Goal: Task Accomplishment & Management: Manage account settings

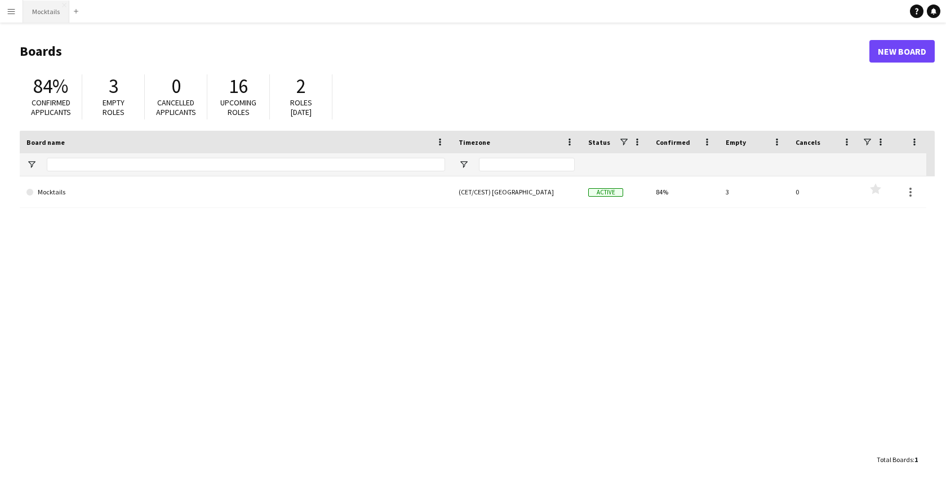
click at [41, 17] on button "Mocktails Close" at bounding box center [46, 12] width 46 height 22
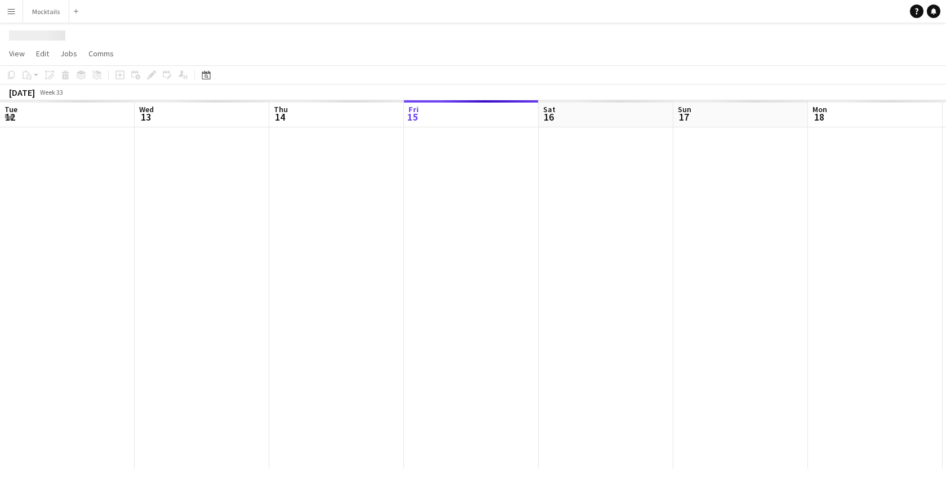
scroll to position [0, 269]
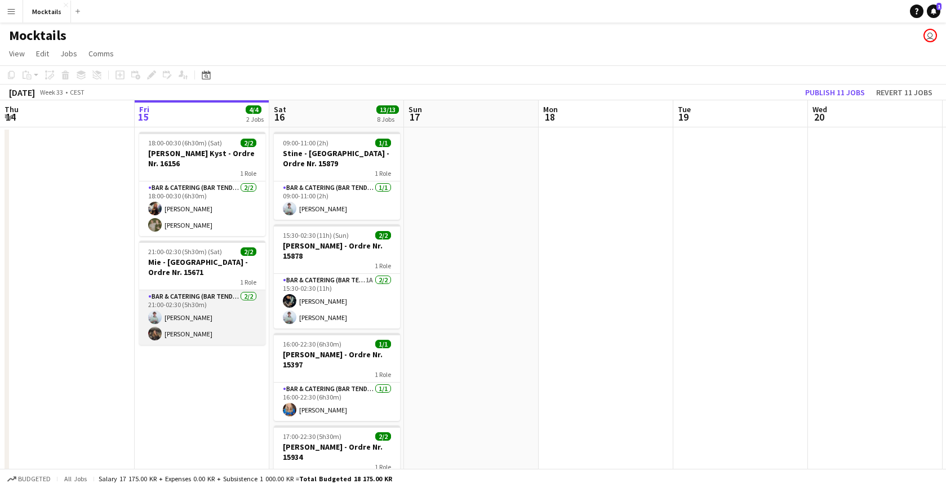
click at [198, 322] on app-card-role "Bar & Catering (Bar Tender) [DATE] 21:00-02:30 (5h30m) [PERSON_NAME] [PERSON_NA…" at bounding box center [202, 317] width 126 height 55
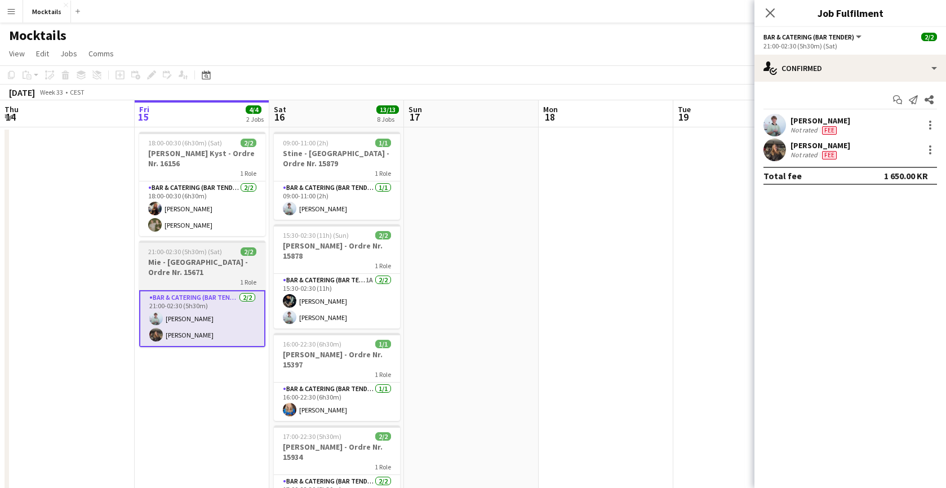
click at [185, 272] on h3 "Mie - [GEOGRAPHIC_DATA] - Ordre Nr. 15671" at bounding box center [202, 267] width 126 height 20
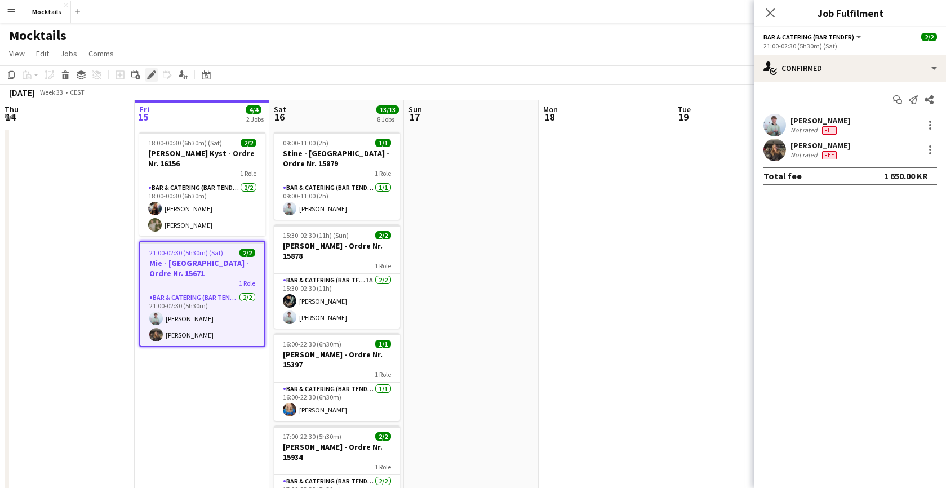
click at [152, 74] on icon at bounding box center [151, 75] width 6 height 6
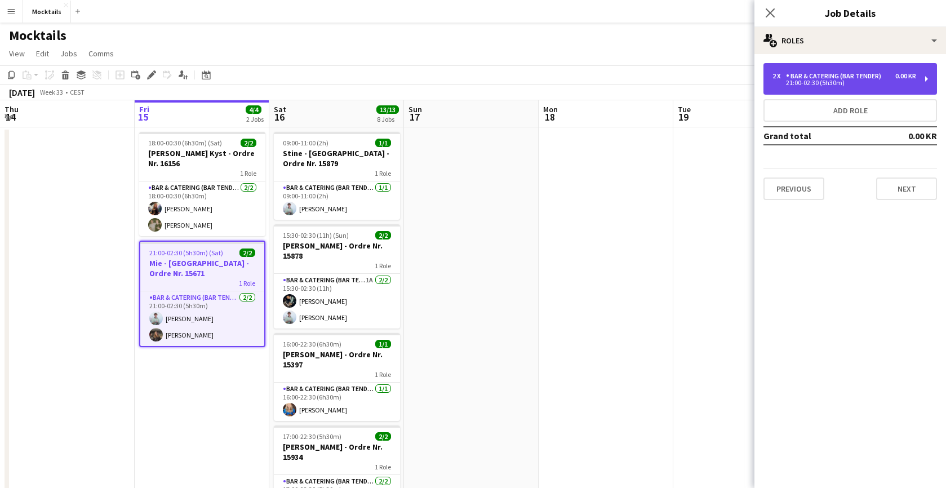
click at [862, 83] on div "21:00-02:30 (5h30m)" at bounding box center [845, 83] width 144 height 6
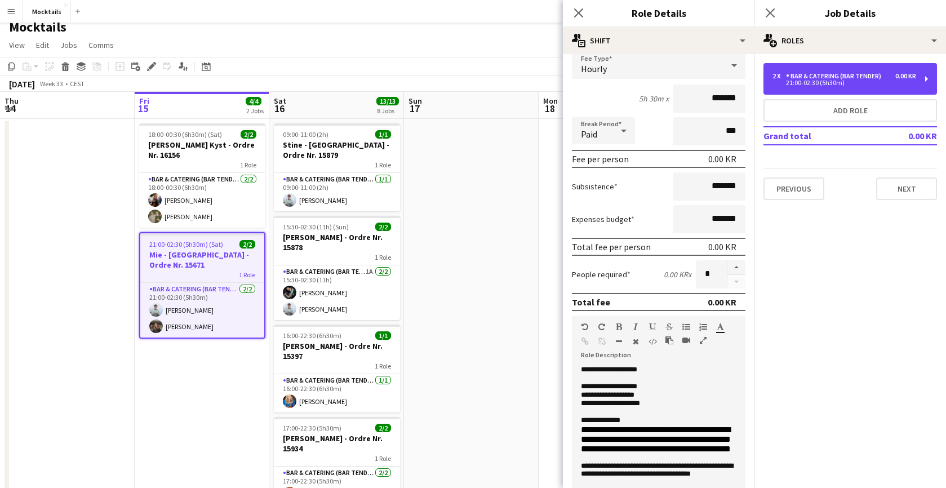
scroll to position [12, 0]
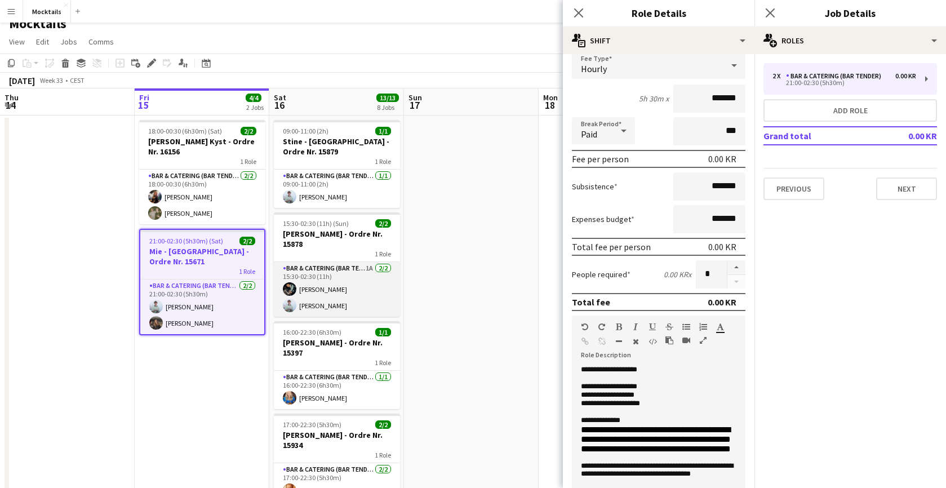
click at [364, 290] on app-card-role "Bar & Catering (Bar Tender) 1A [DATE] 15:30-02:30 (11h) [PERSON_NAME] [PERSON_N…" at bounding box center [337, 289] width 126 height 55
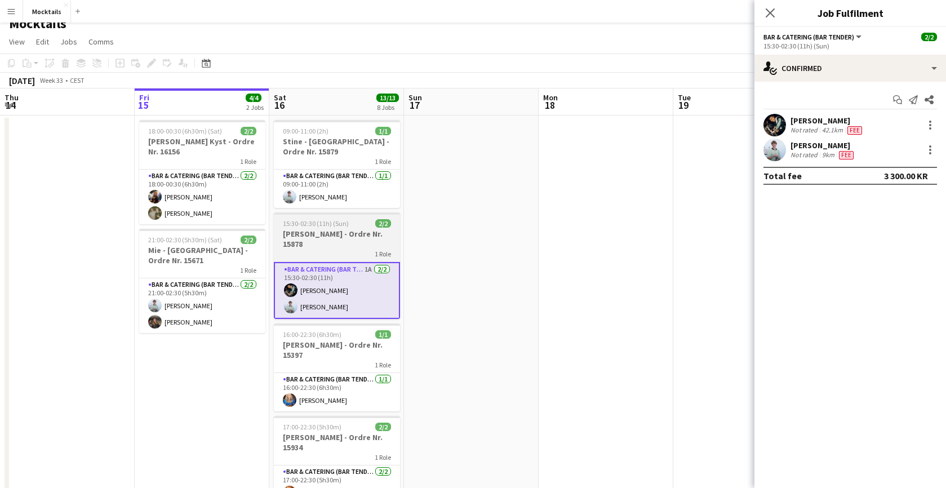
click at [334, 242] on h3 "[PERSON_NAME] - Ordre Nr. 15878" at bounding box center [337, 239] width 126 height 20
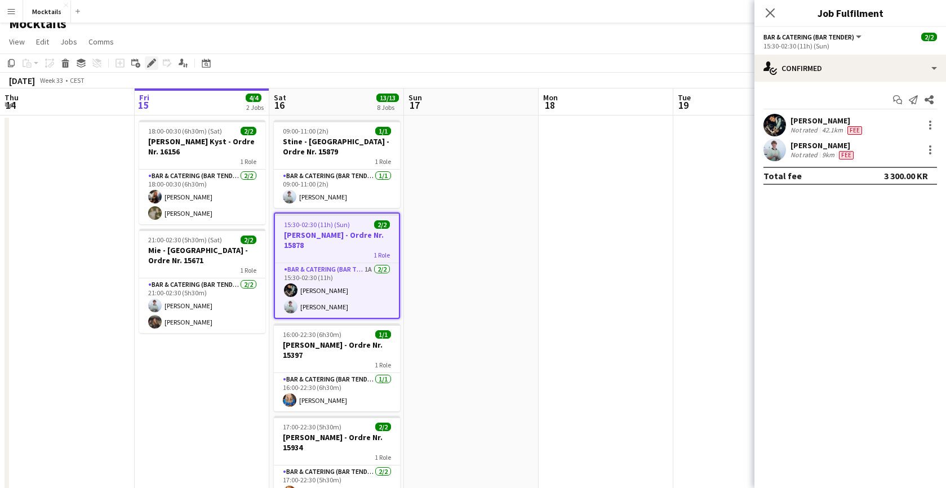
click at [148, 67] on icon at bounding box center [148, 66] width 3 height 3
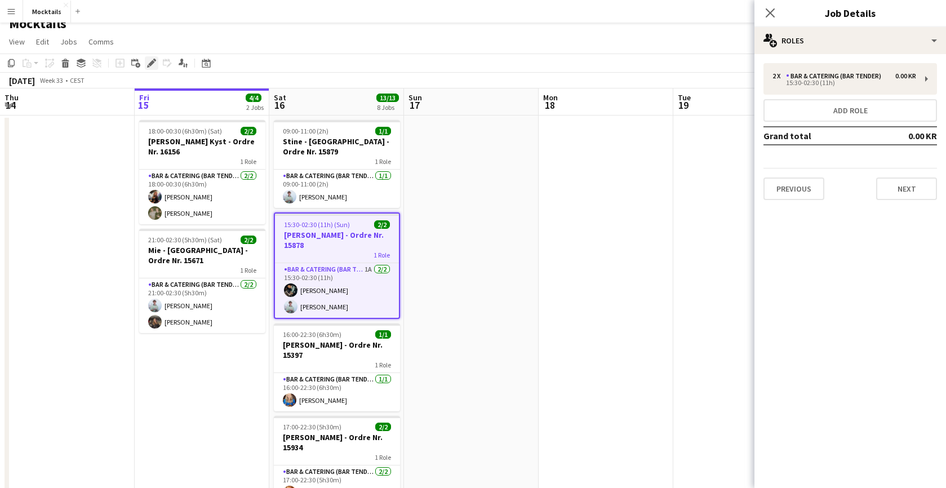
click at [155, 63] on icon "Edit" at bounding box center [151, 63] width 9 height 9
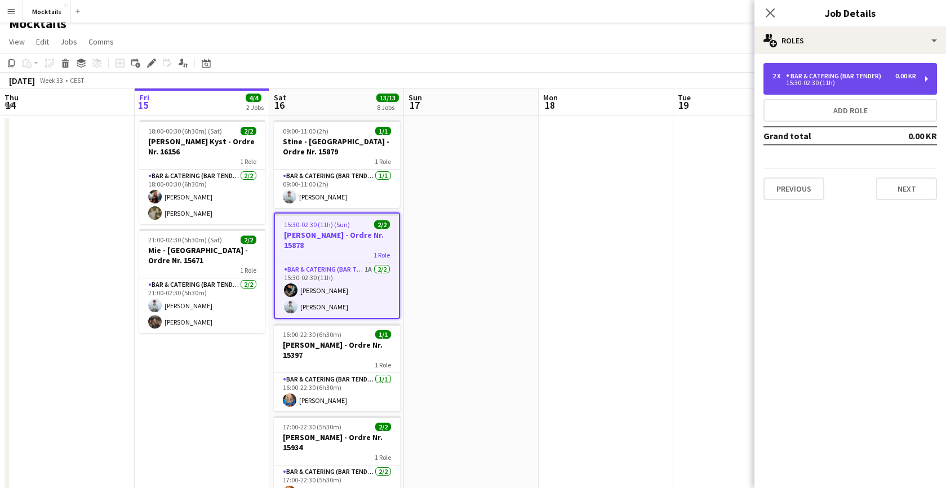
click at [875, 85] on div "15:30-02:30 (11h)" at bounding box center [845, 83] width 144 height 6
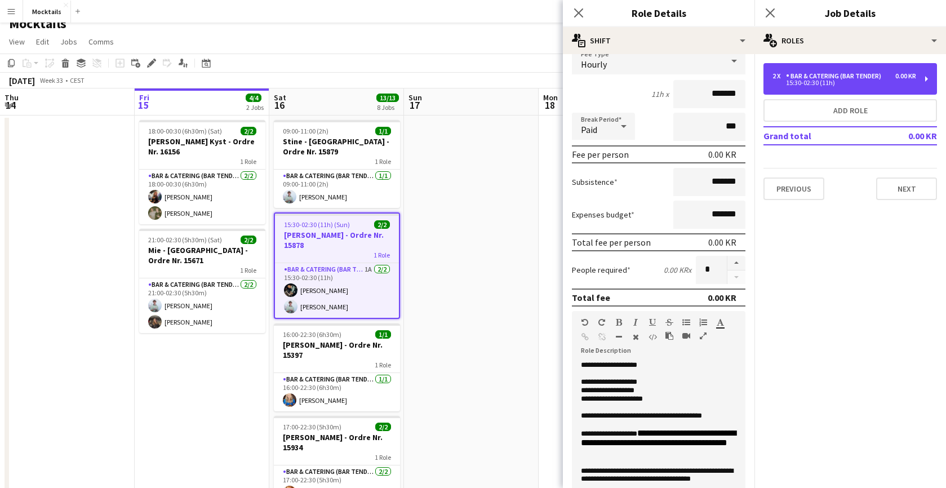
scroll to position [91, 0]
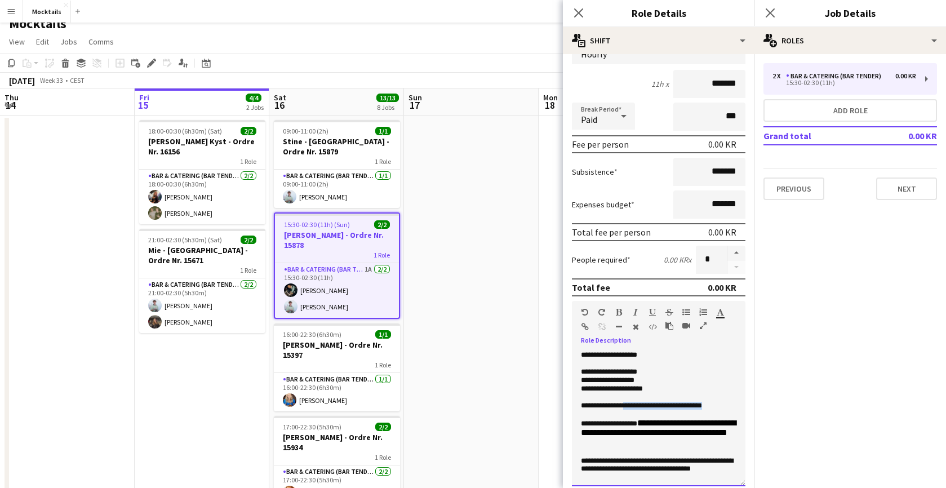
drag, startPoint x: 633, startPoint y: 405, endPoint x: 728, endPoint y: 406, distance: 94.7
click at [728, 406] on p "**********" at bounding box center [659, 406] width 156 height 8
paste div
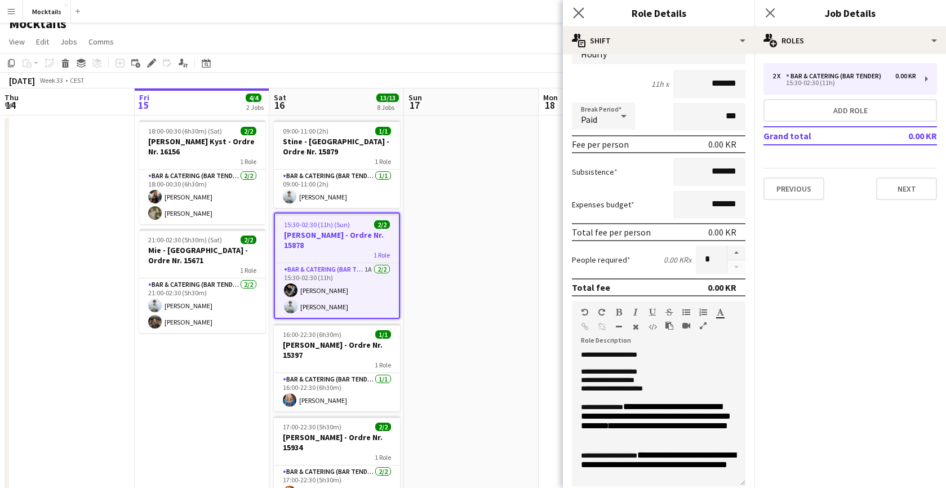
click at [573, 15] on app-icon "Close pop-in" at bounding box center [579, 13] width 16 height 16
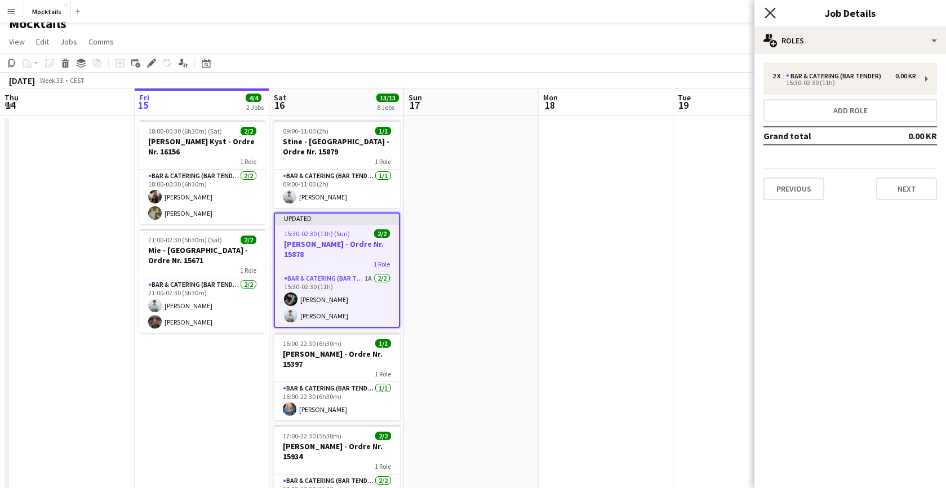
click at [770, 8] on icon "Close pop-in" at bounding box center [770, 12] width 11 height 11
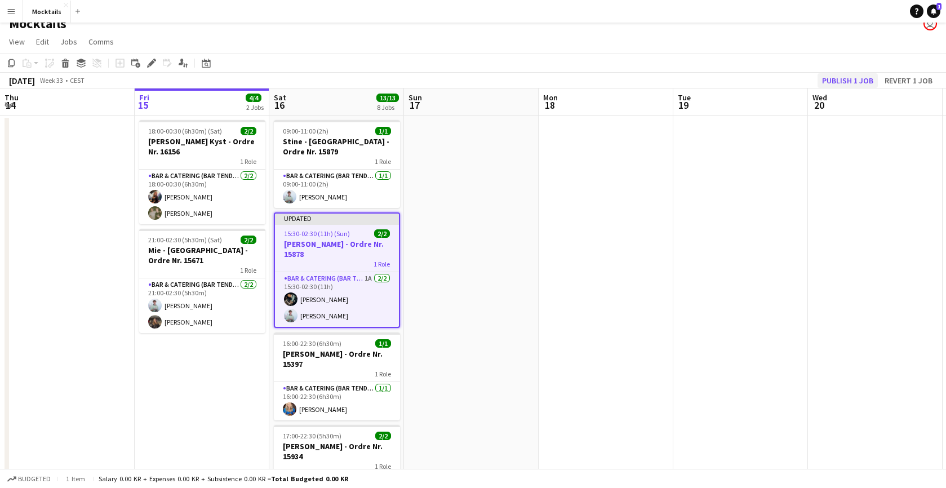
click at [861, 82] on button "Publish 1 job" at bounding box center [848, 80] width 60 height 15
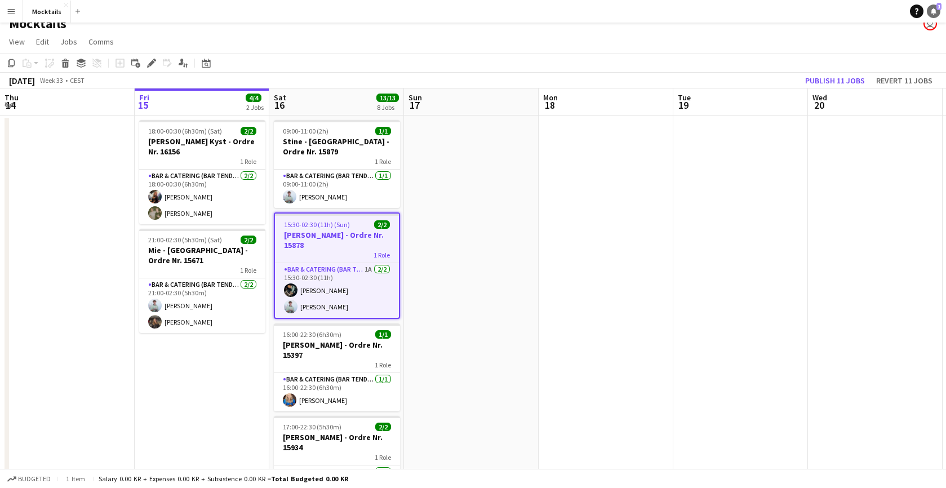
click at [932, 10] on icon "Notifications" at bounding box center [934, 11] width 7 height 7
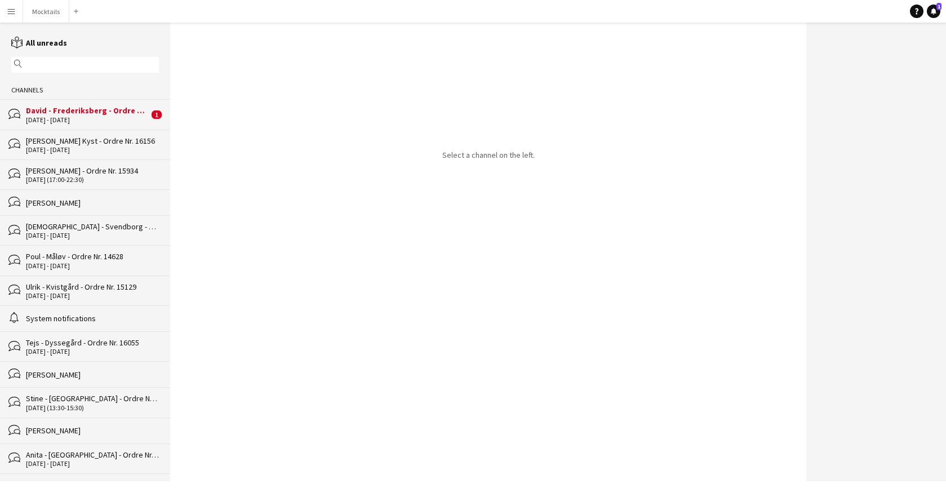
click at [84, 116] on div "David - Frederiksberg - Ordre Nr. 16038" at bounding box center [87, 110] width 123 height 10
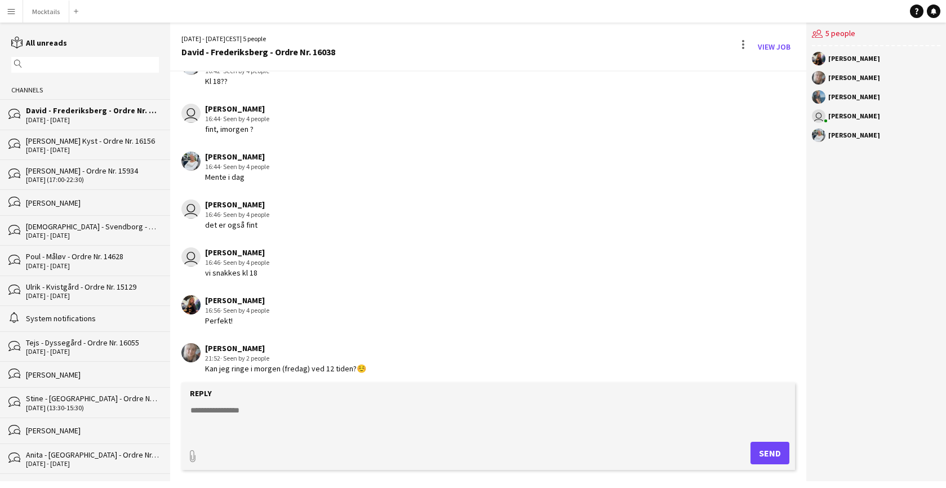
click at [400, 363] on div "[PERSON_NAME] 21:52 · Seen by 2 people Kan jeg ringe i morgen (fredag) ved 12 t…" at bounding box center [436, 358] width 509 height 31
click at [336, 426] on textarea at bounding box center [490, 419] width 603 height 29
type textarea "******"
click at [769, 454] on button "Send" at bounding box center [770, 453] width 39 height 23
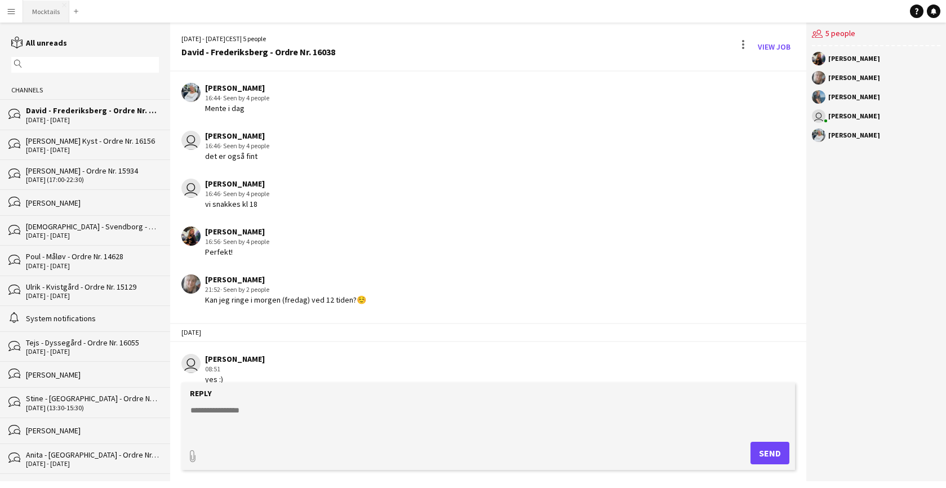
click at [39, 7] on button "Mocktails Close" at bounding box center [46, 12] width 46 height 22
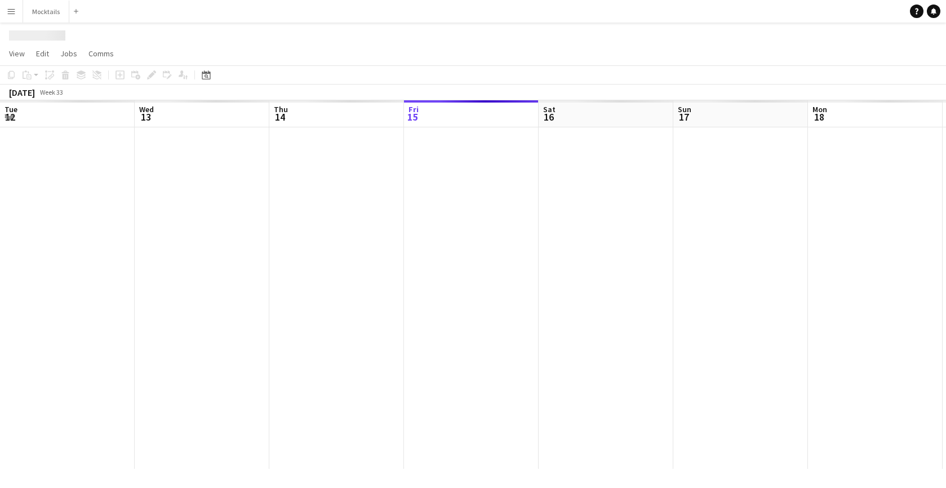
scroll to position [0, 269]
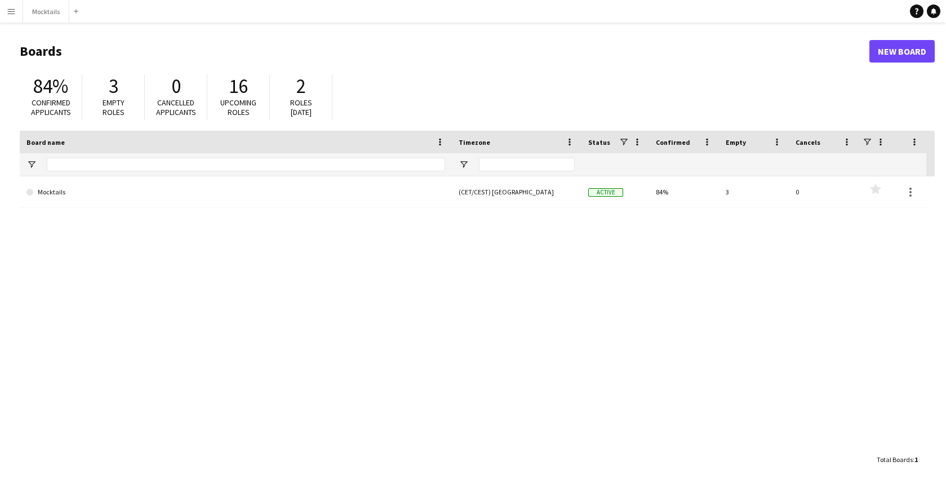
click at [14, 11] on app-icon "Menu" at bounding box center [11, 11] width 9 height 9
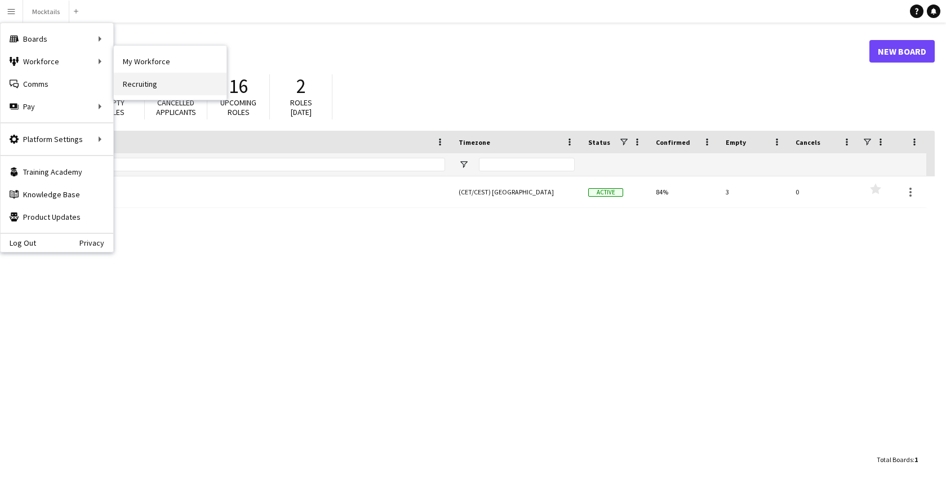
click at [153, 84] on link "Recruiting" at bounding box center [170, 84] width 113 height 23
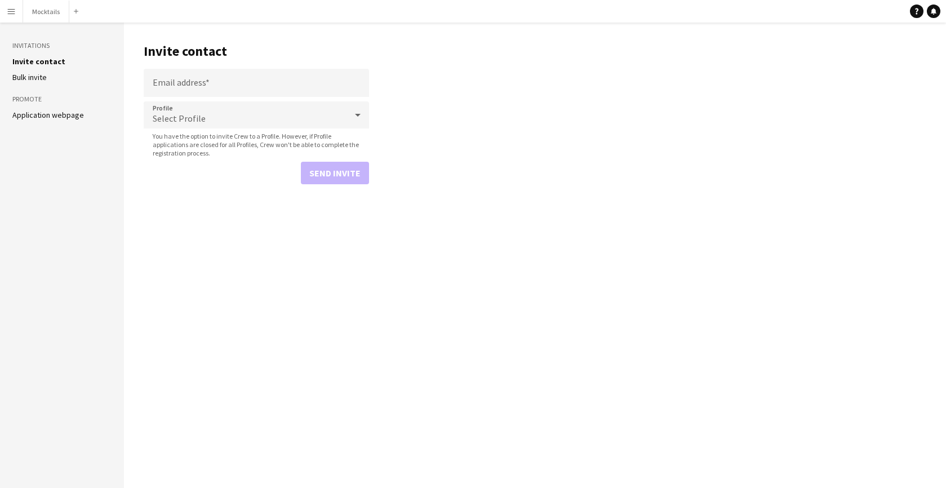
click at [33, 113] on link "Application webpage" at bounding box center [48, 115] width 72 height 10
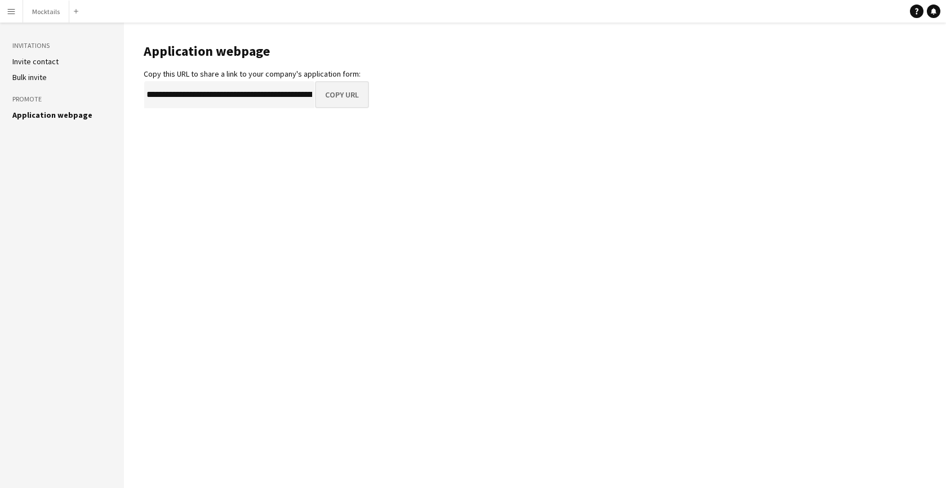
click at [351, 100] on button "Copy URL" at bounding box center [342, 94] width 54 height 27
click at [60, 8] on button "Mocktails Close" at bounding box center [46, 12] width 46 height 22
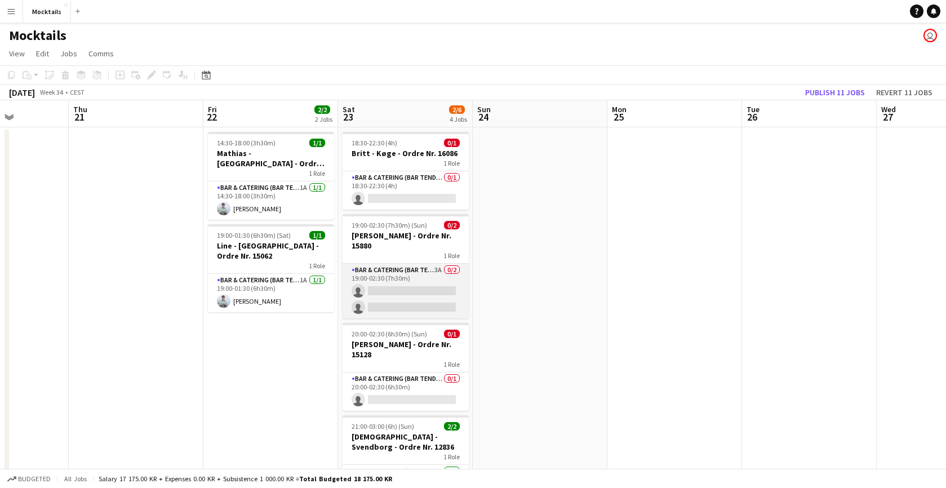
click at [420, 294] on app-card-role "Bar & Catering (Bar Tender) 3A 0/2 19:00-02:30 (7h30m) single-neutral-actions s…" at bounding box center [406, 291] width 126 height 55
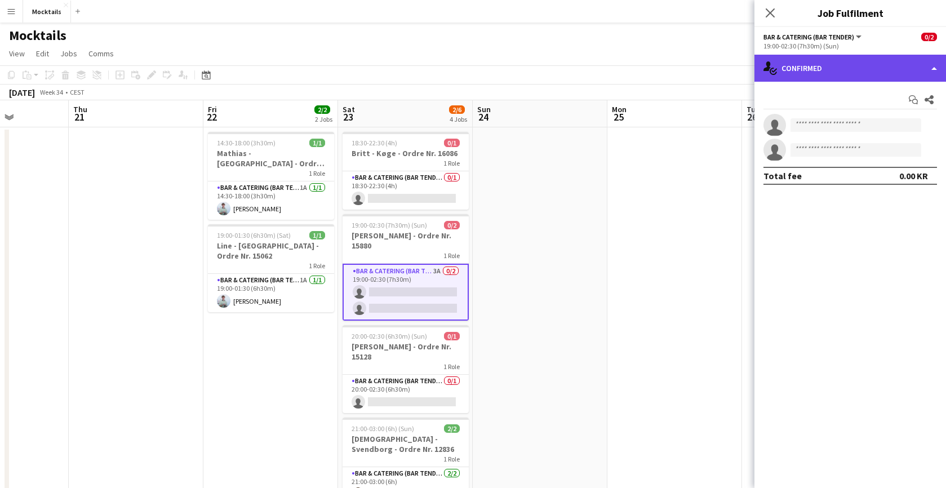
click at [839, 71] on div "single-neutral-actions-check-2 Confirmed" at bounding box center [851, 68] width 192 height 27
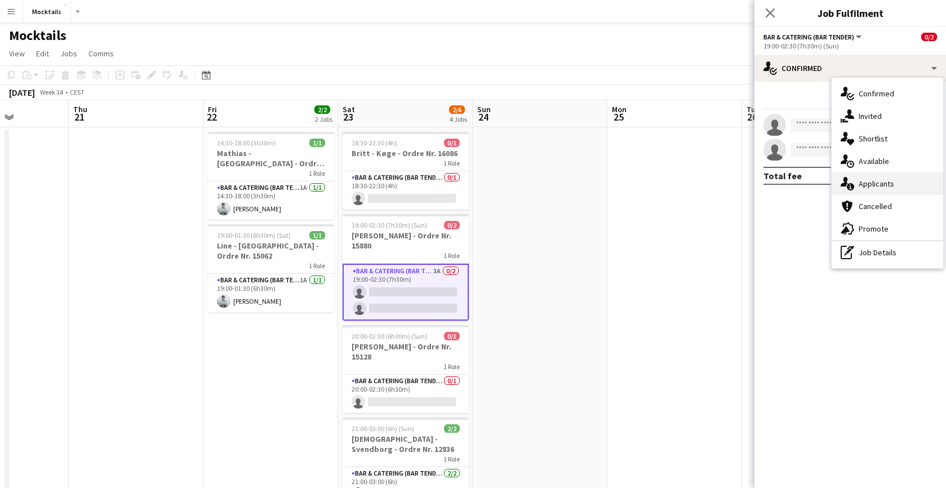
click at [877, 178] on div "single-neutral-actions-information Applicants" at bounding box center [888, 183] width 112 height 23
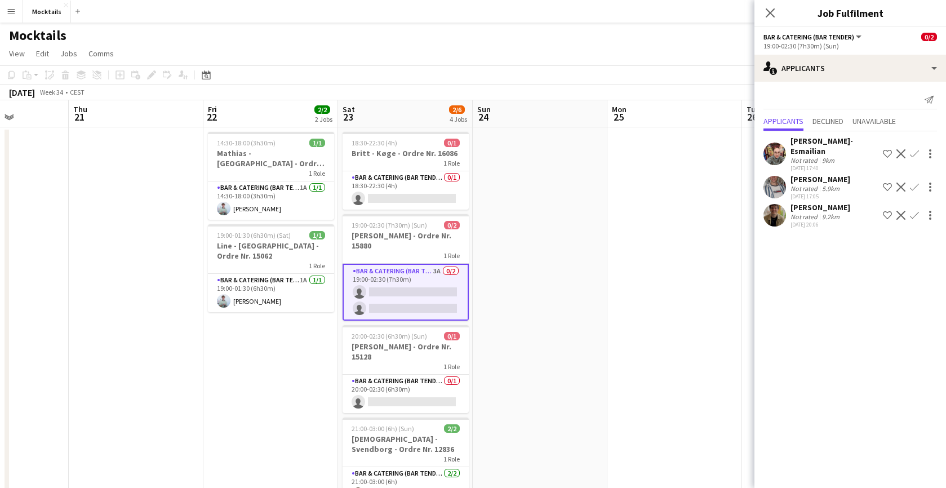
click at [916, 183] on app-icon "Confirm" at bounding box center [914, 187] width 9 height 9
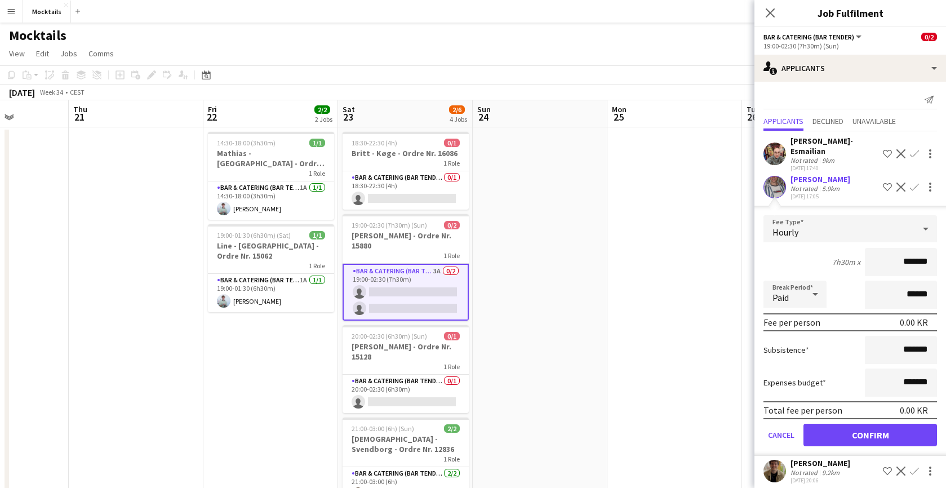
click at [905, 250] on input "*******" at bounding box center [901, 262] width 72 height 28
click at [909, 253] on input "******" at bounding box center [901, 262] width 72 height 28
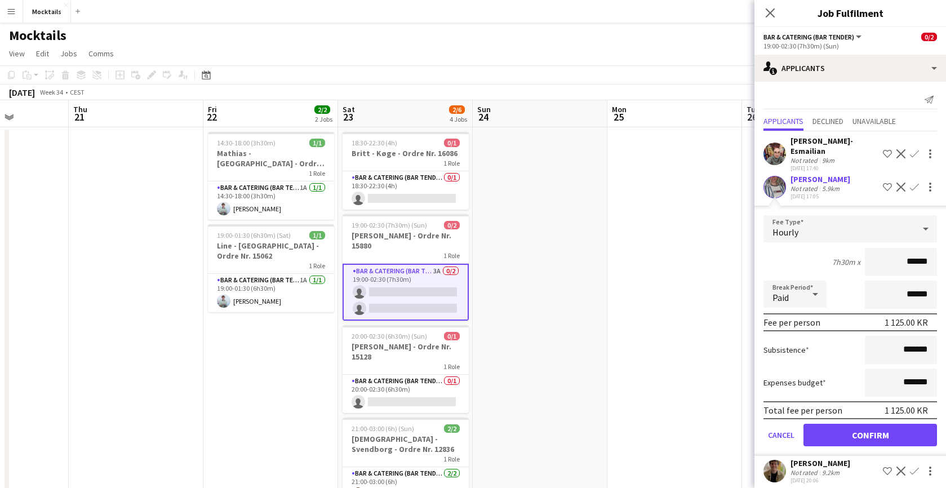
type input "******"
click at [896, 425] on button "Confirm" at bounding box center [871, 435] width 134 height 23
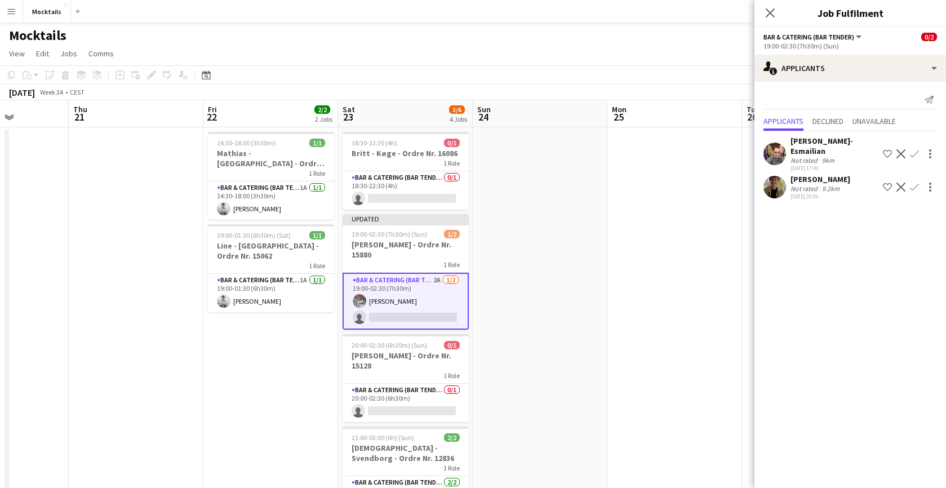
click at [915, 183] on app-icon "Confirm" at bounding box center [914, 187] width 9 height 9
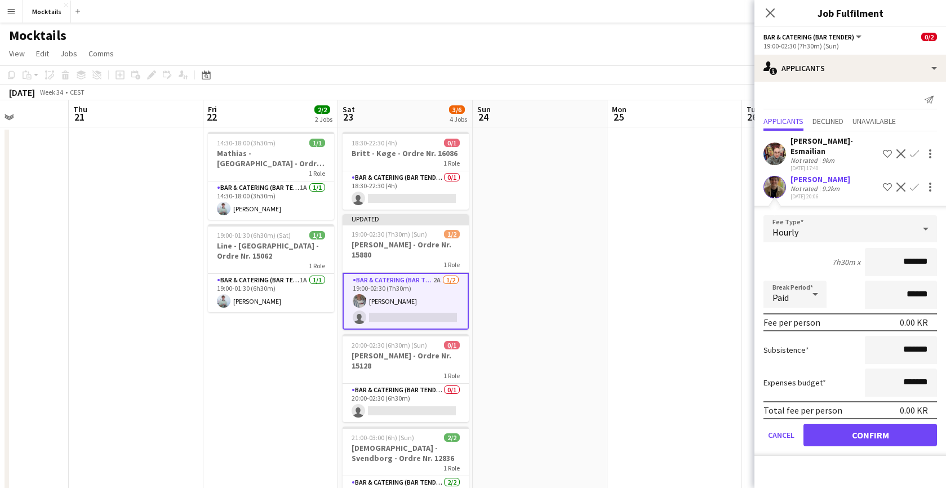
click at [901, 261] on input "*******" at bounding box center [901, 262] width 72 height 28
type input "******"
click at [893, 430] on button "Confirm" at bounding box center [871, 435] width 134 height 23
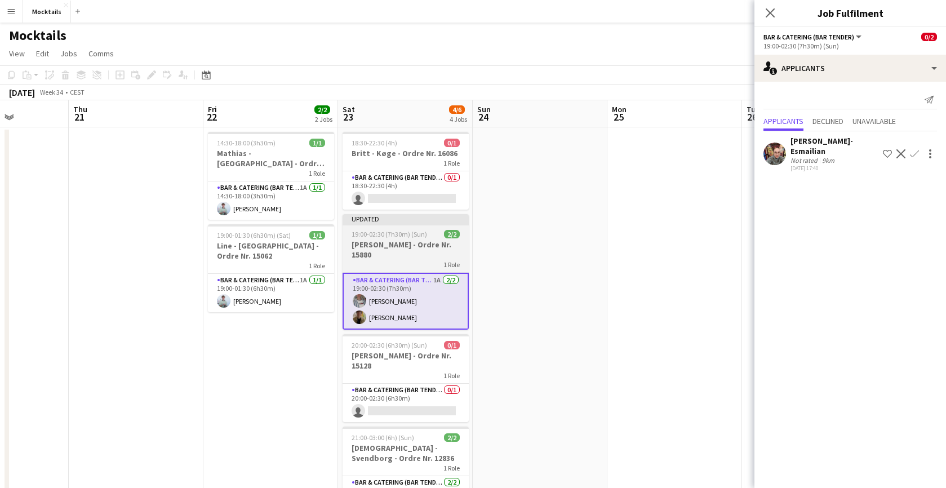
click at [398, 241] on h3 "[PERSON_NAME] - Ordre Nr. 15880" at bounding box center [406, 250] width 126 height 20
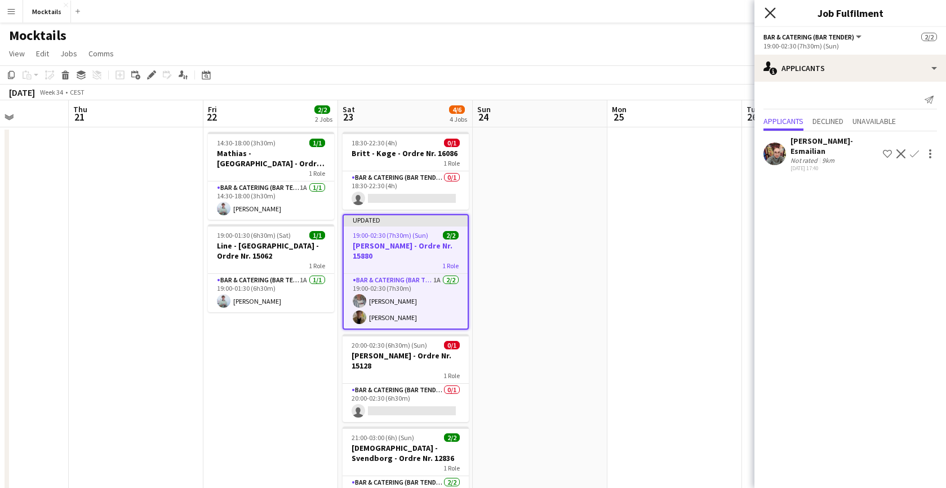
click at [771, 14] on icon at bounding box center [770, 12] width 11 height 11
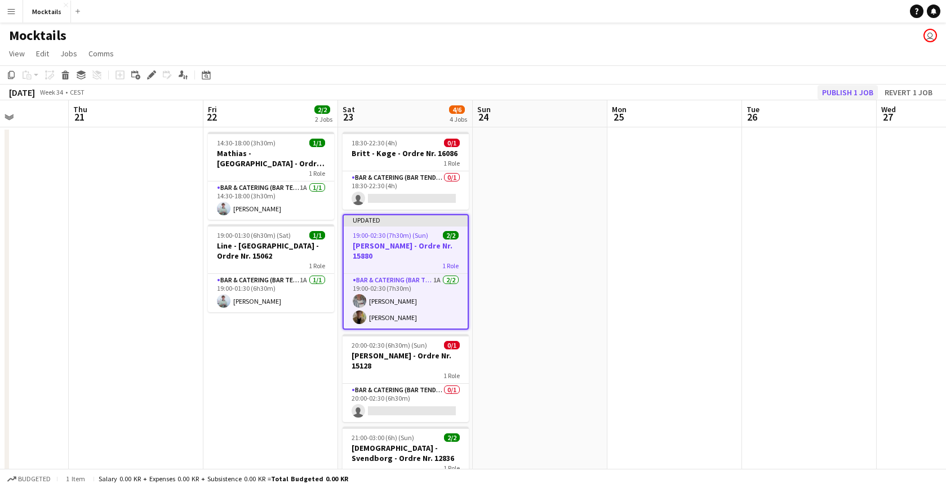
click at [857, 94] on button "Publish 1 job" at bounding box center [848, 92] width 60 height 15
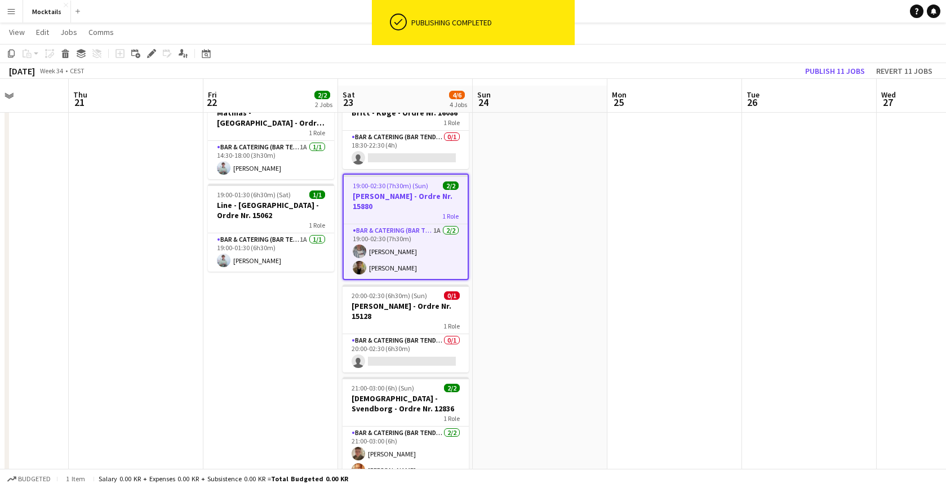
scroll to position [50, 0]
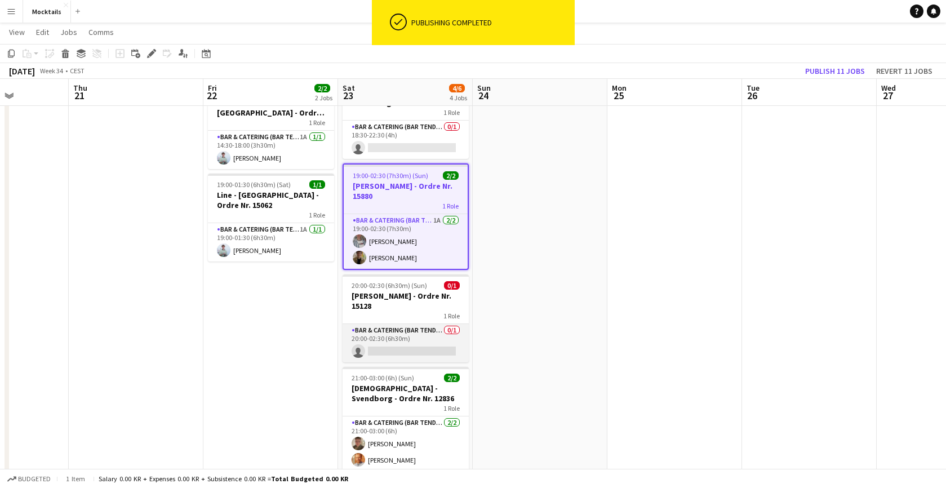
click at [423, 335] on app-card-role "Bar & Catering (Bar Tender) 0/1 20:00-02:30 (6h30m) single-neutral-actions" at bounding box center [406, 343] width 126 height 38
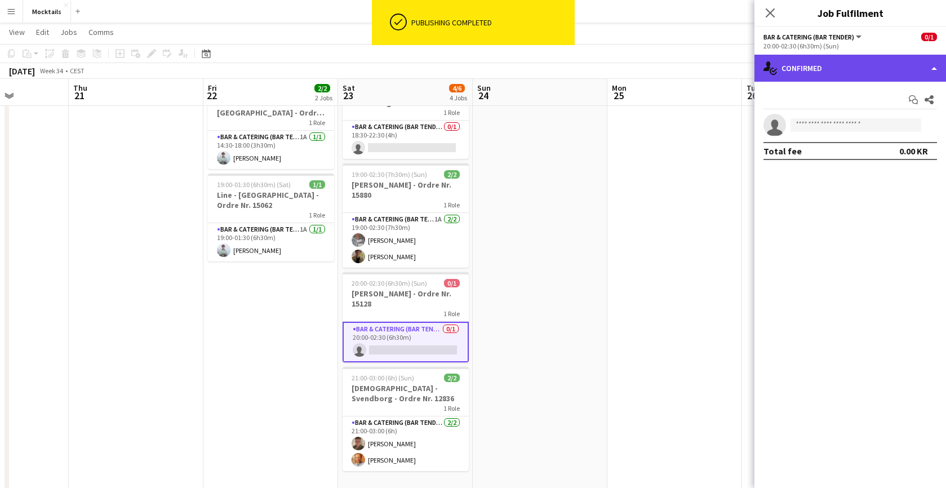
click at [857, 69] on div "single-neutral-actions-check-2 Confirmed" at bounding box center [851, 68] width 192 height 27
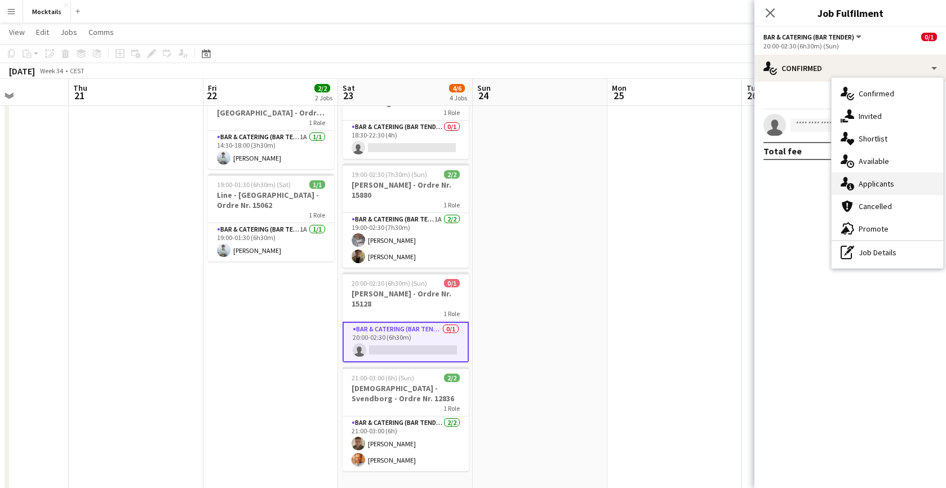
click at [867, 181] on div "single-neutral-actions-information Applicants" at bounding box center [888, 183] width 112 height 23
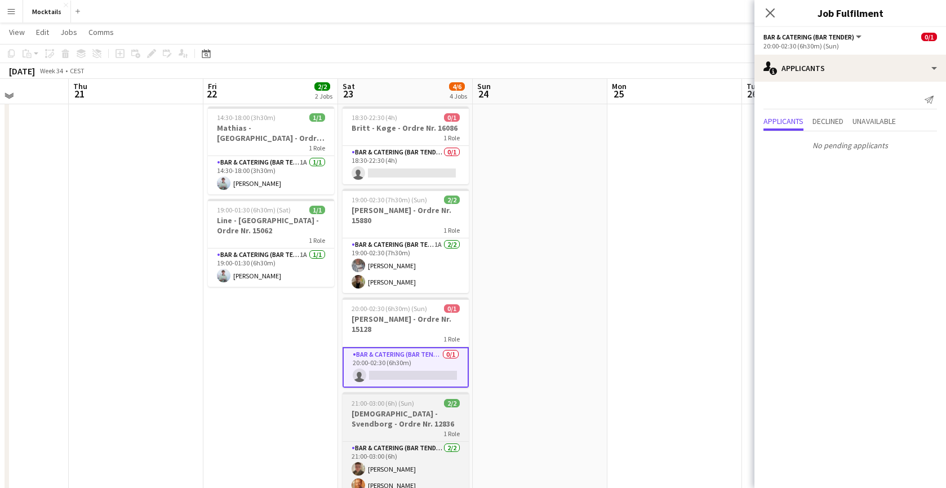
scroll to position [23, 0]
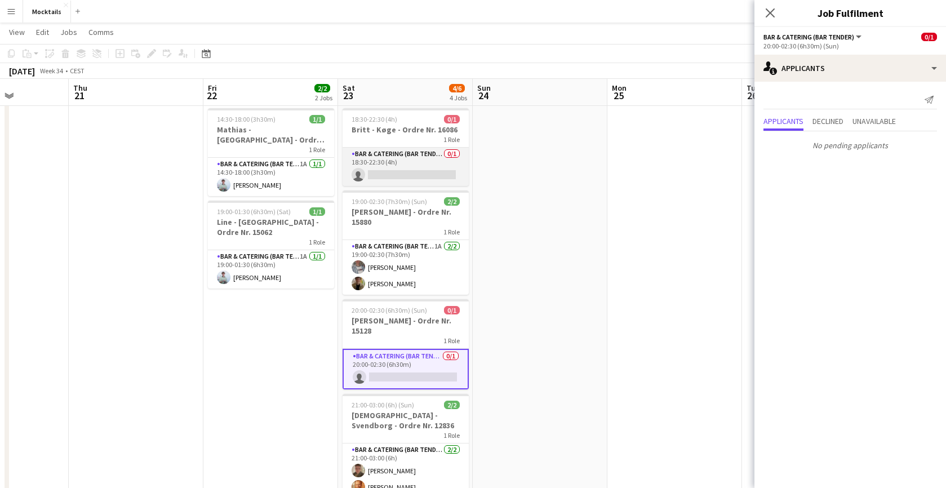
click at [417, 175] on app-card-role "Bar & Catering (Bar Tender) 0/1 18:30-22:30 (4h) single-neutral-actions" at bounding box center [406, 167] width 126 height 38
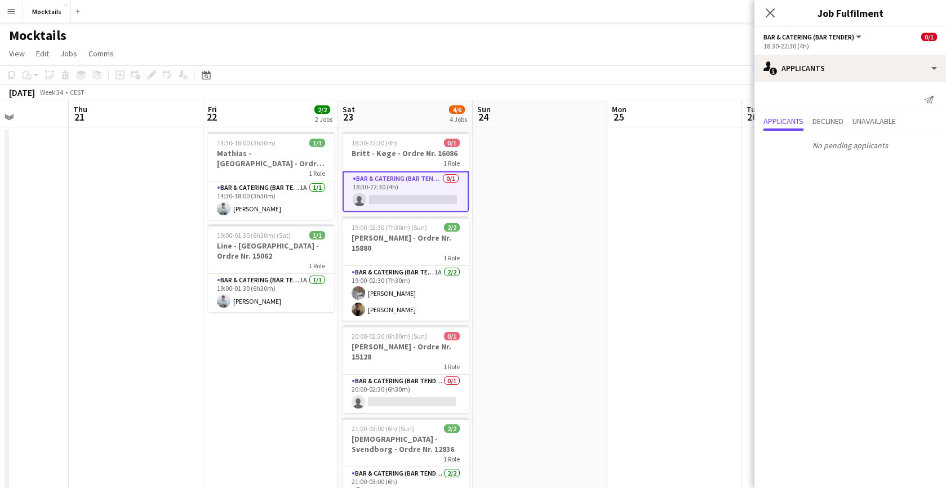
scroll to position [0, 334]
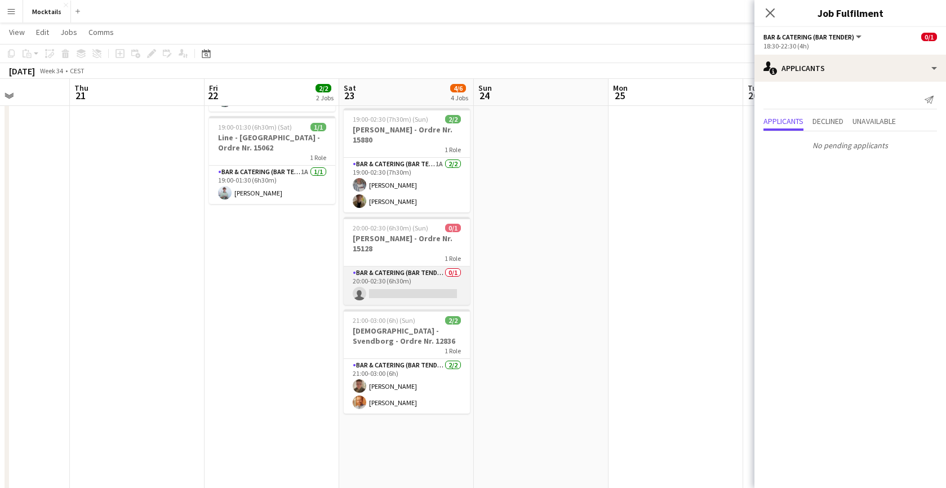
click at [425, 287] on app-card-role "Bar & Catering (Bar Tender) 0/1 20:00-02:30 (6h30m) single-neutral-actions" at bounding box center [407, 286] width 126 height 38
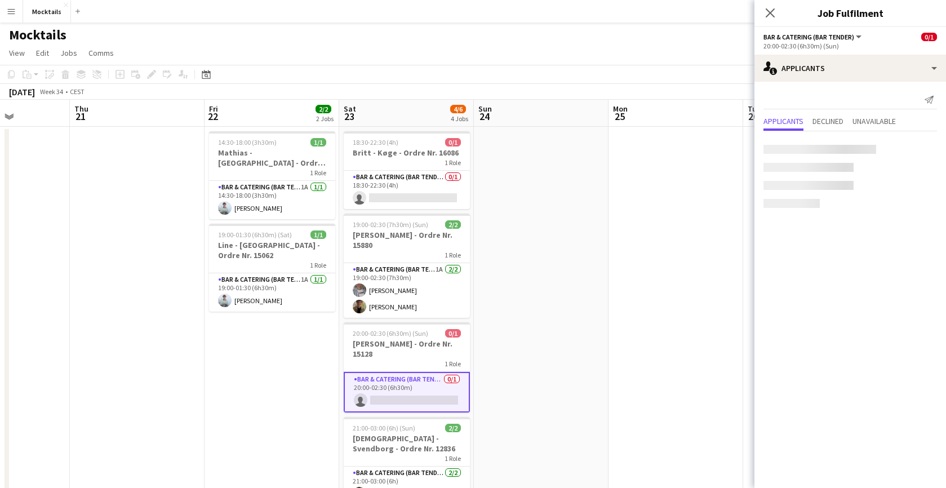
scroll to position [0, 0]
click at [771, 14] on icon at bounding box center [770, 12] width 11 height 11
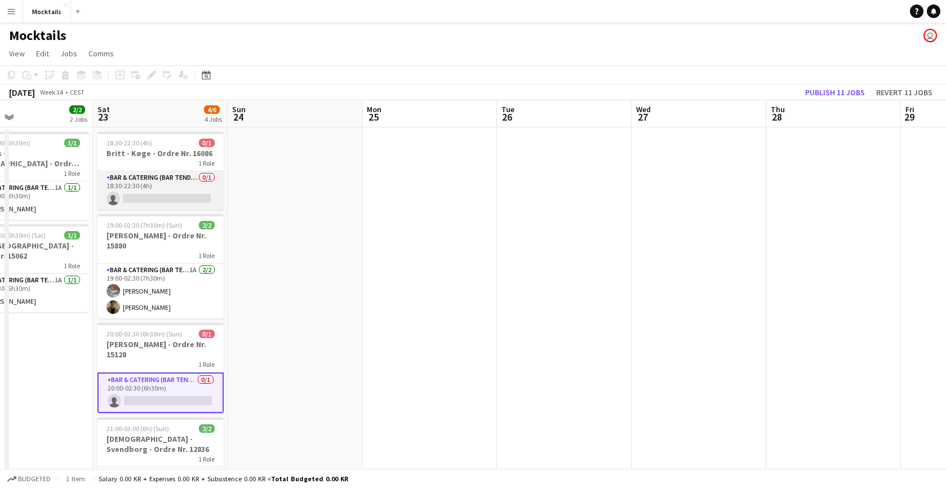
click at [135, 191] on app-card-role "Bar & Catering (Bar Tender) 0/1 18:30-22:30 (4h) single-neutral-actions" at bounding box center [161, 190] width 126 height 38
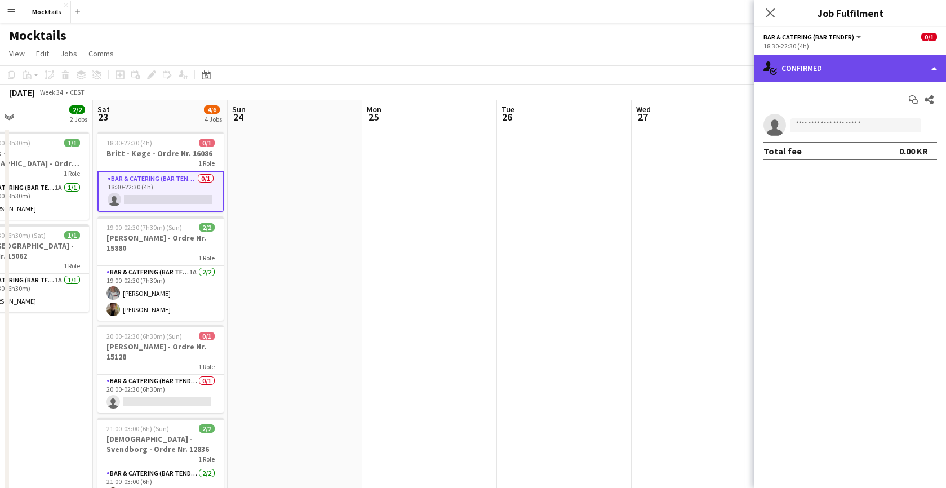
click at [790, 69] on div "single-neutral-actions-check-2 Confirmed" at bounding box center [851, 68] width 192 height 27
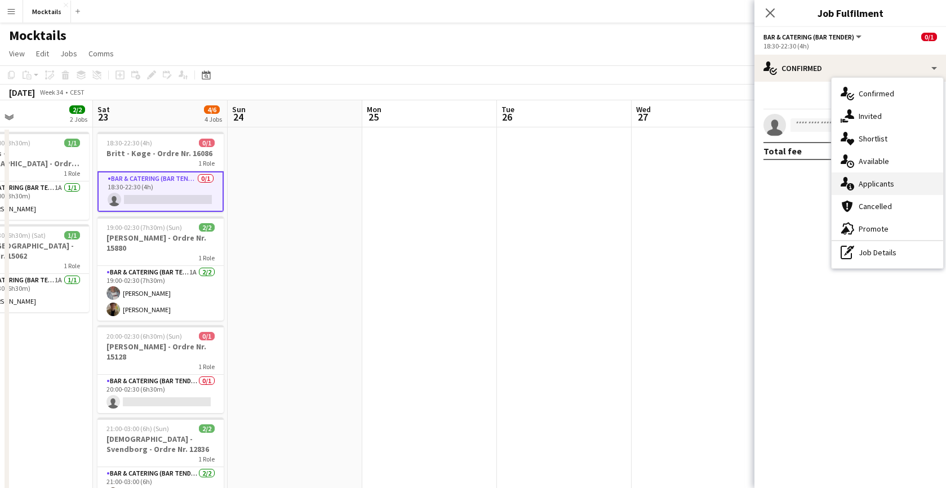
click at [858, 189] on div "single-neutral-actions-information Applicants" at bounding box center [888, 183] width 112 height 23
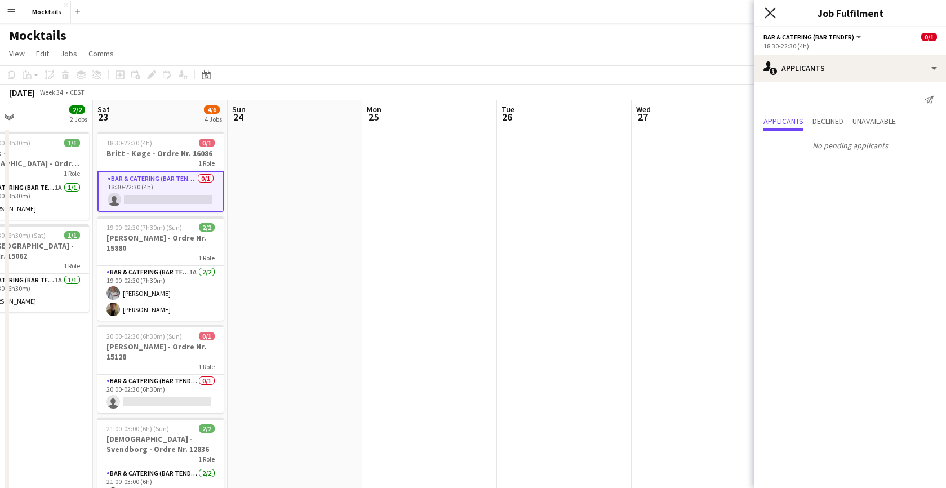
click at [772, 16] on icon "Close pop-in" at bounding box center [770, 12] width 11 height 11
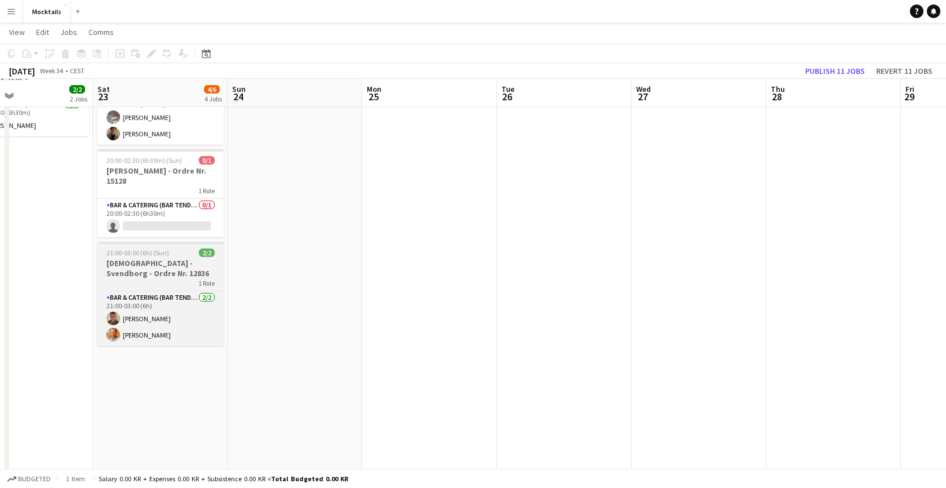
scroll to position [176, 0]
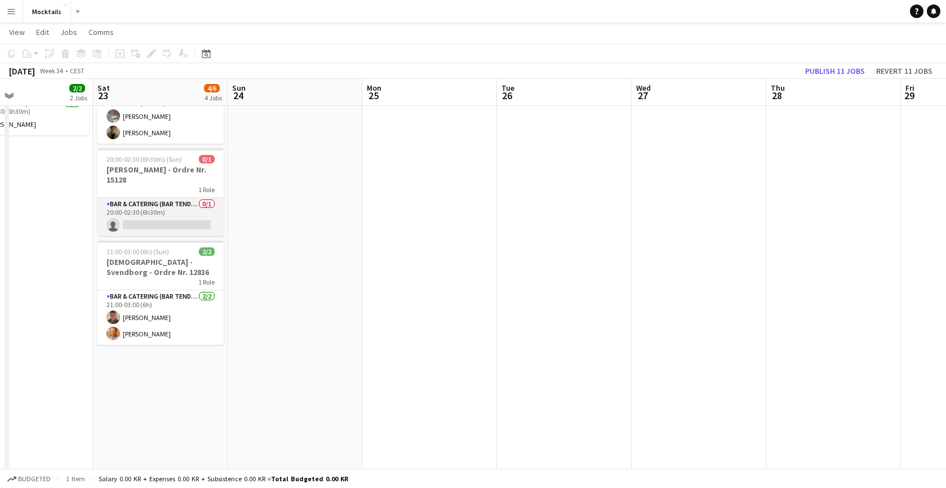
click at [175, 217] on app-card-role "Bar & Catering (Bar Tender) 0/1 20:00-02:30 (6h30m) single-neutral-actions" at bounding box center [161, 217] width 126 height 38
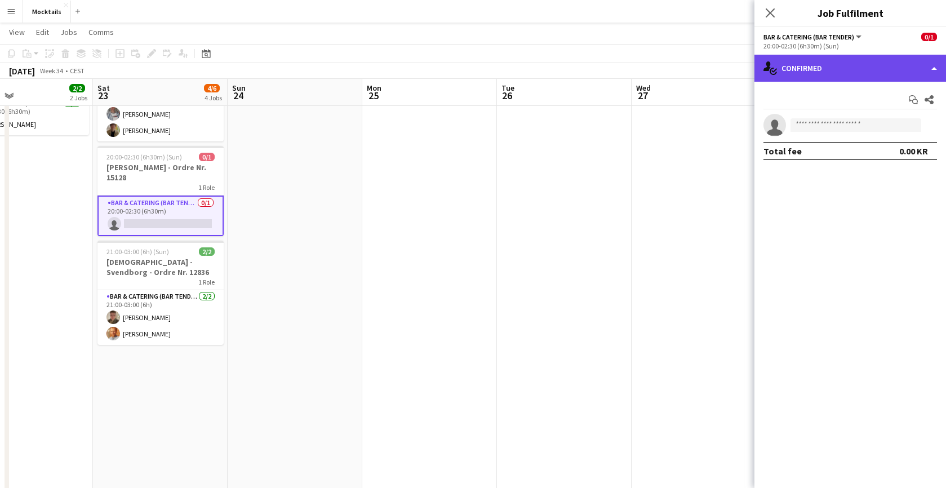
click at [796, 59] on div "single-neutral-actions-check-2 Confirmed" at bounding box center [851, 68] width 192 height 27
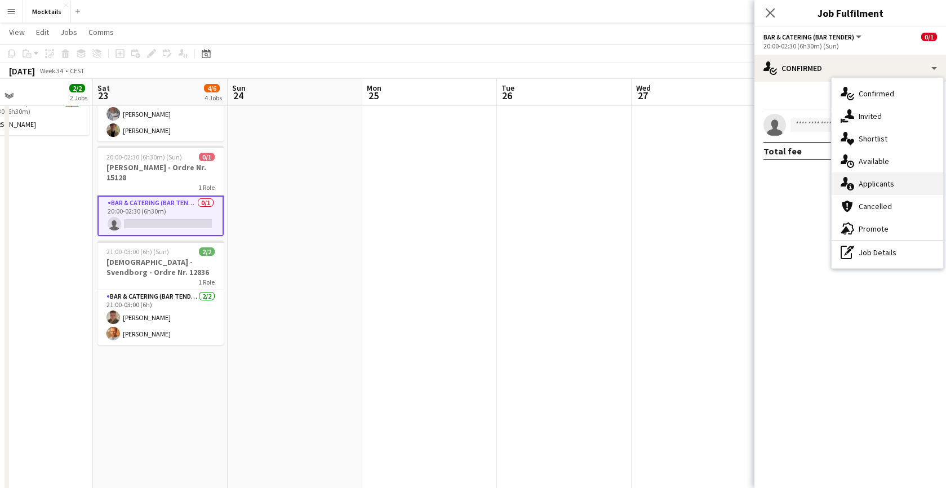
click at [863, 186] on div "single-neutral-actions-information Applicants" at bounding box center [888, 183] width 112 height 23
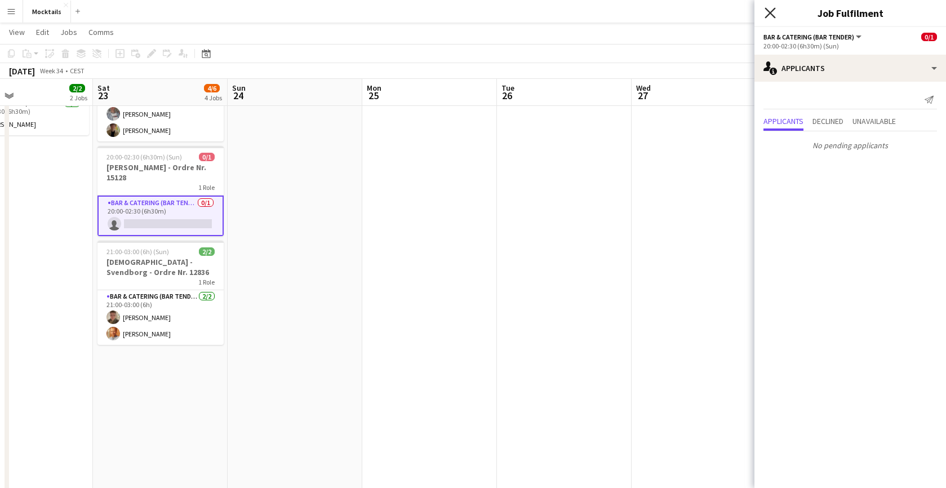
click at [773, 11] on icon at bounding box center [770, 12] width 11 height 11
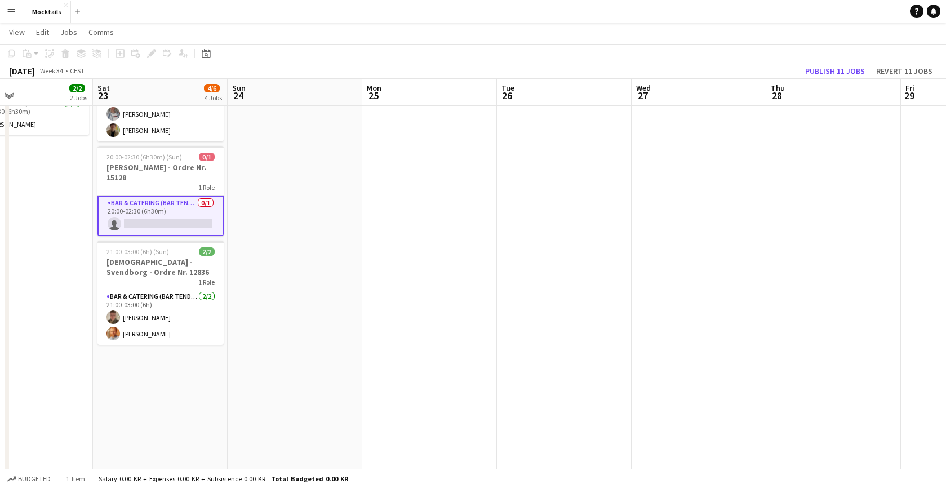
click at [780, 1] on app-navbar "Menu Boards Boards Boards All jobs Status Workforce Workforce My Workforce Recr…" at bounding box center [473, 11] width 946 height 23
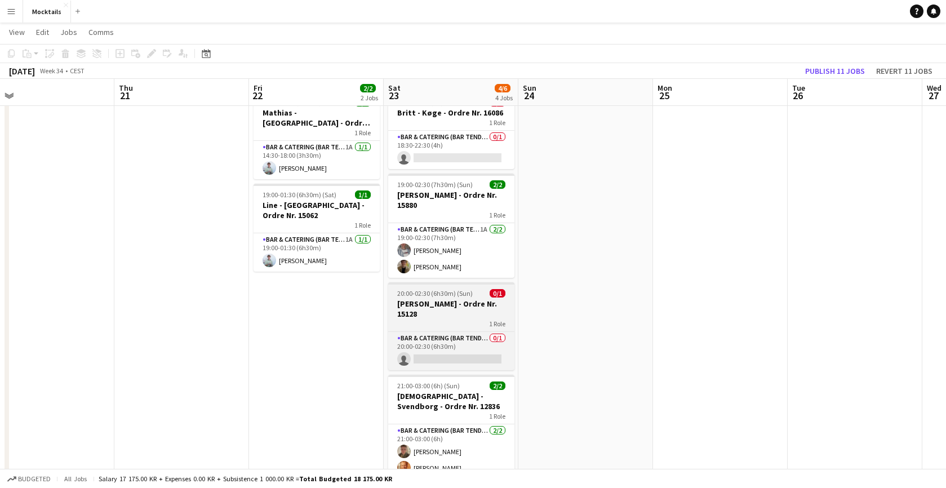
scroll to position [0, 430]
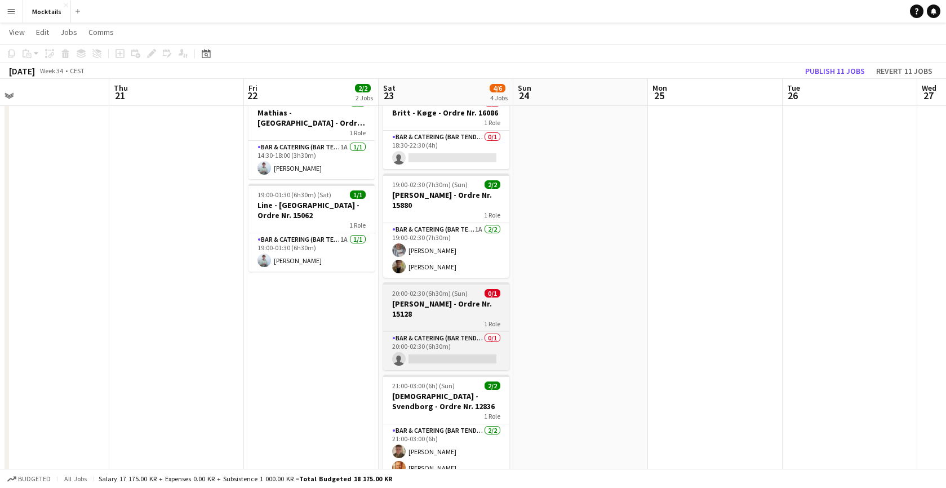
click at [446, 317] on h3 "[PERSON_NAME] - Ordre Nr. 15128" at bounding box center [446, 309] width 126 height 20
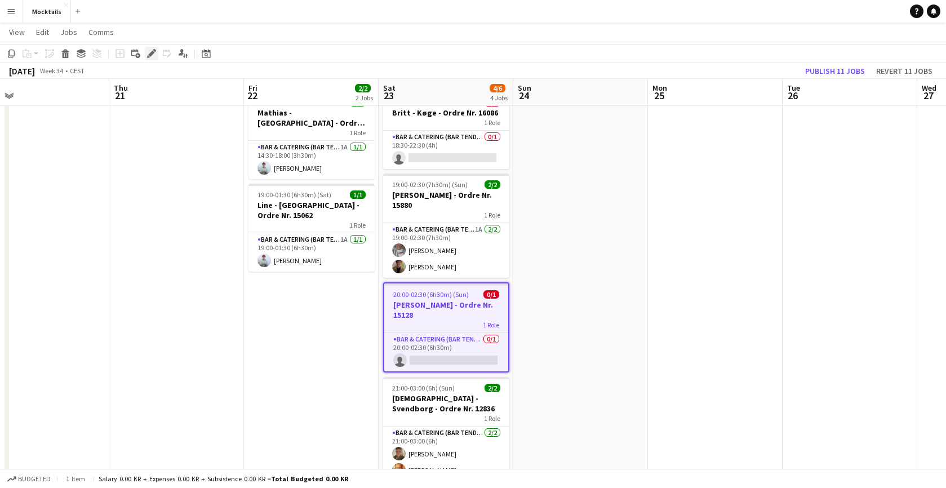
click at [153, 55] on icon "Edit" at bounding box center [151, 53] width 9 height 9
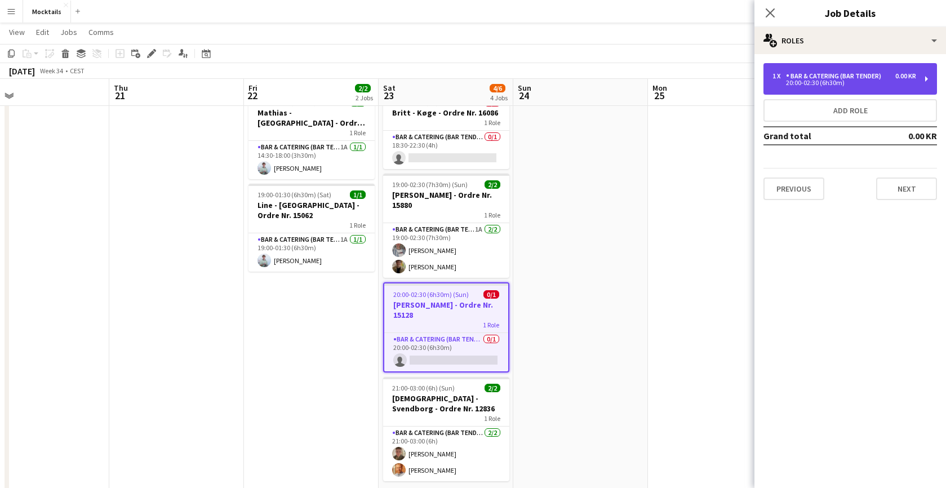
click at [808, 79] on div "Bar & Catering (Bar Tender)" at bounding box center [836, 76] width 100 height 8
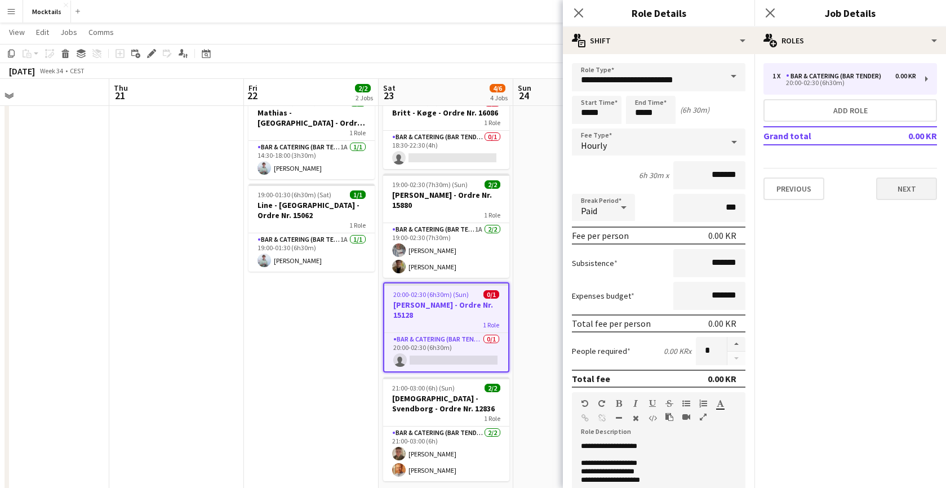
click at [892, 196] on button "Next" at bounding box center [907, 189] width 61 height 23
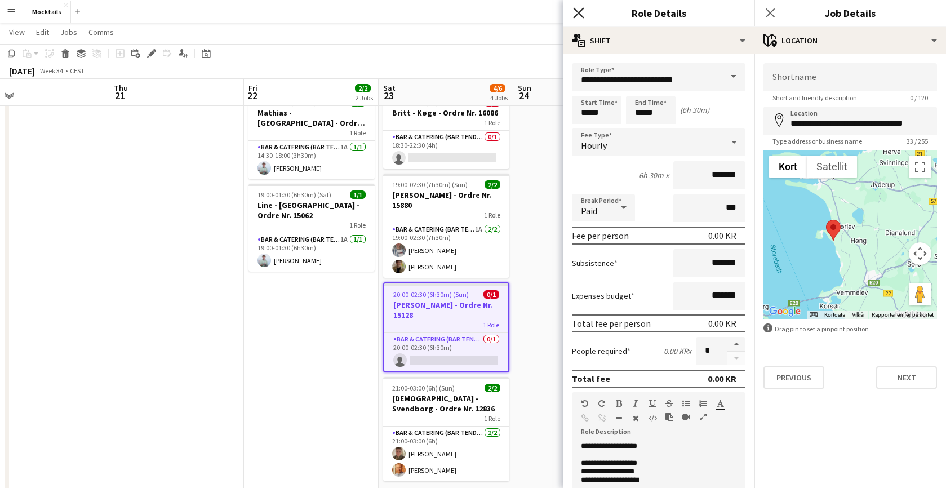
click at [577, 14] on icon "Close pop-in" at bounding box center [578, 12] width 11 height 11
